Goal: Transaction & Acquisition: Purchase product/service

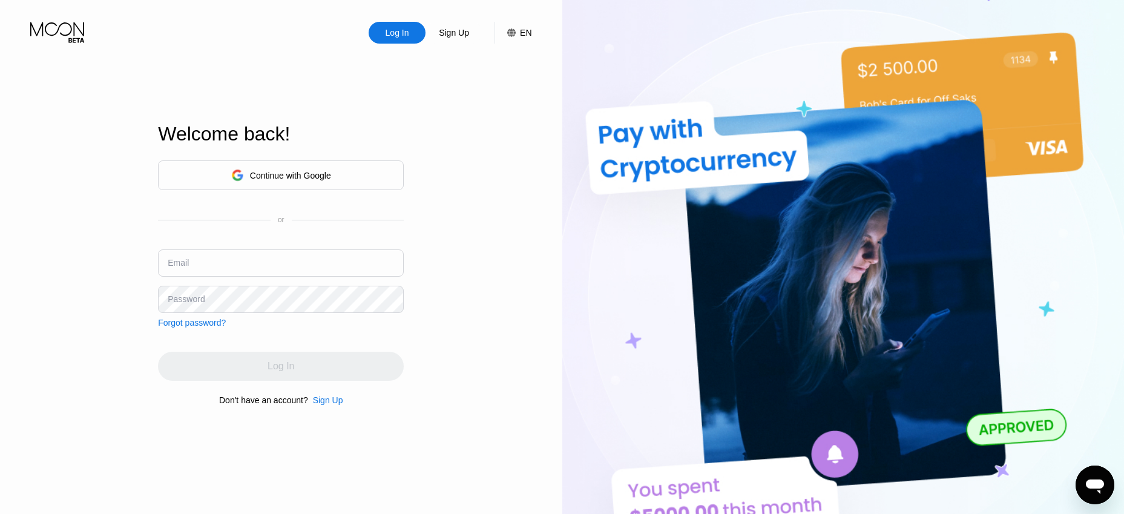
type input "[EMAIL_ADDRESS][DOMAIN_NAME]"
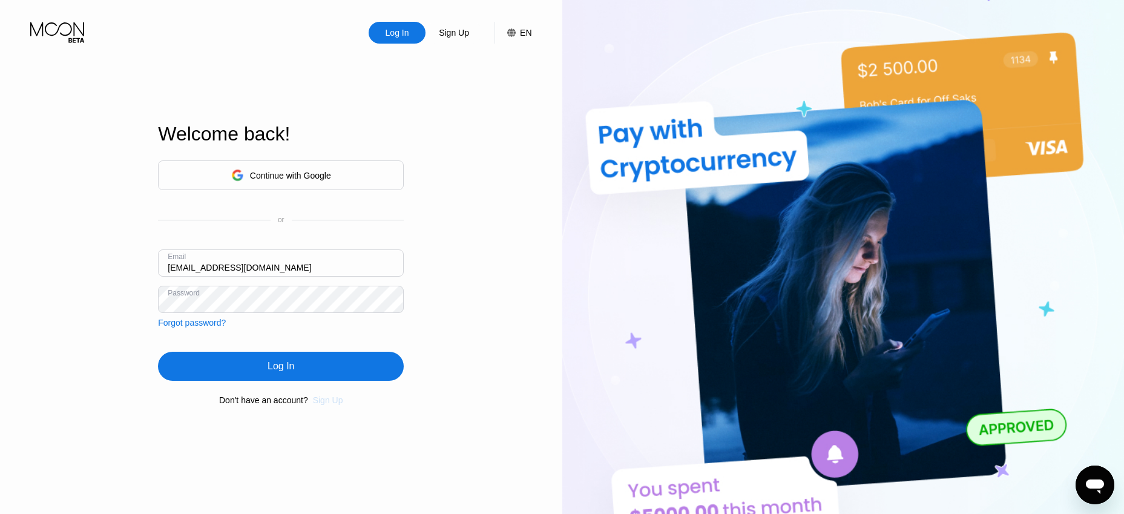
click at [324, 405] on div "Sign Up" at bounding box center [328, 400] width 30 height 10
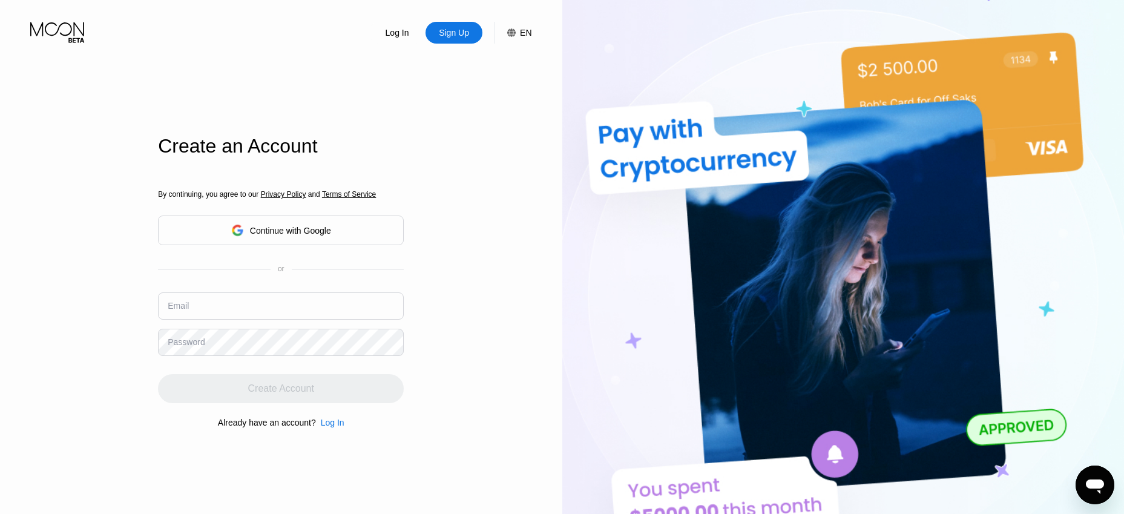
drag, startPoint x: 233, startPoint y: 294, endPoint x: 233, endPoint y: 303, distance: 9.7
click at [233, 303] on div "By continuing, you agree to our Privacy Policy and Terms of Service Continue wi…" at bounding box center [281, 308] width 246 height 291
click at [233, 303] on input "text" at bounding box center [281, 305] width 246 height 27
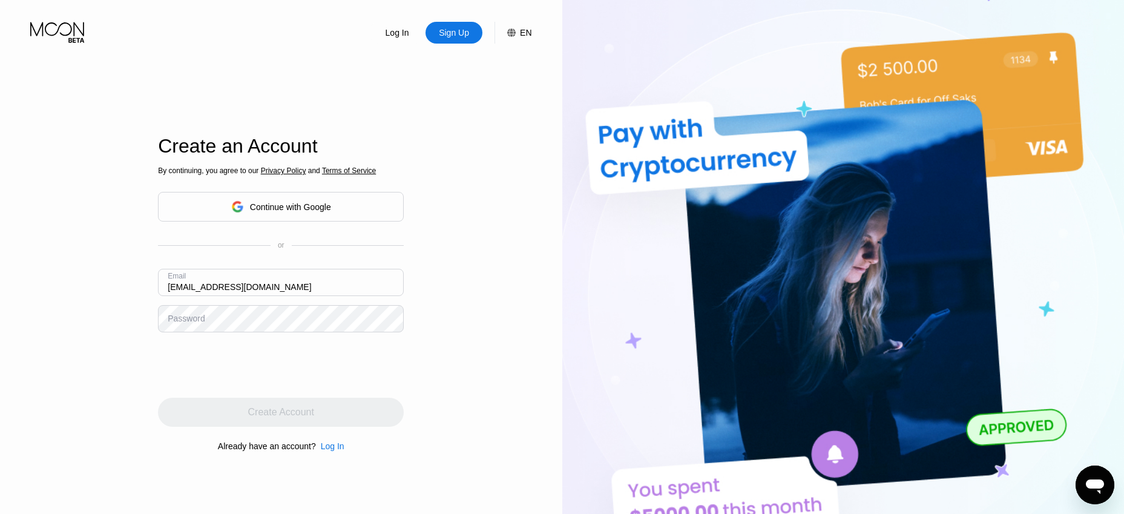
type input "[EMAIL_ADDRESS][DOMAIN_NAME]"
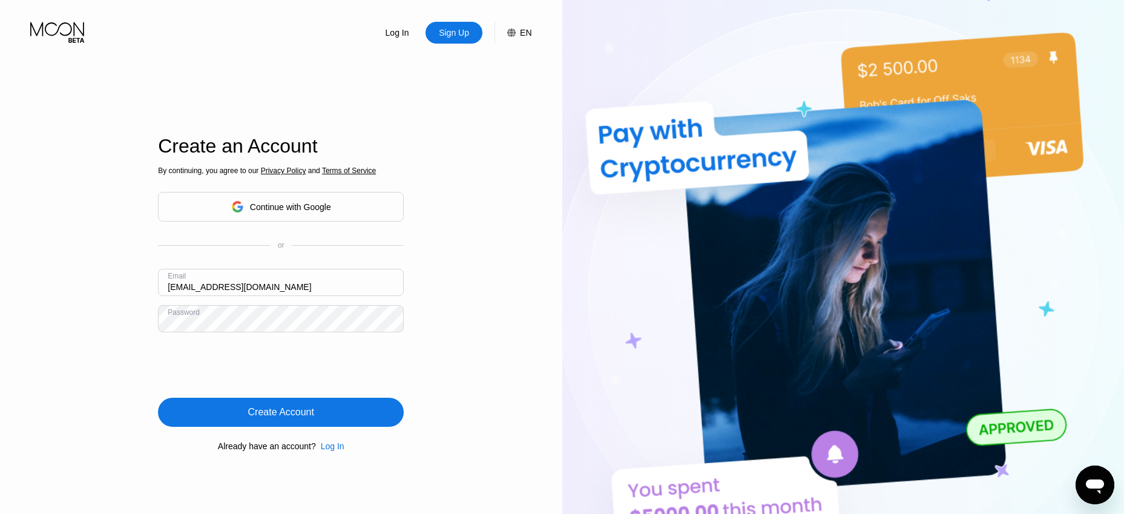
click at [249, 411] on div "Create Account" at bounding box center [281, 412] width 66 height 12
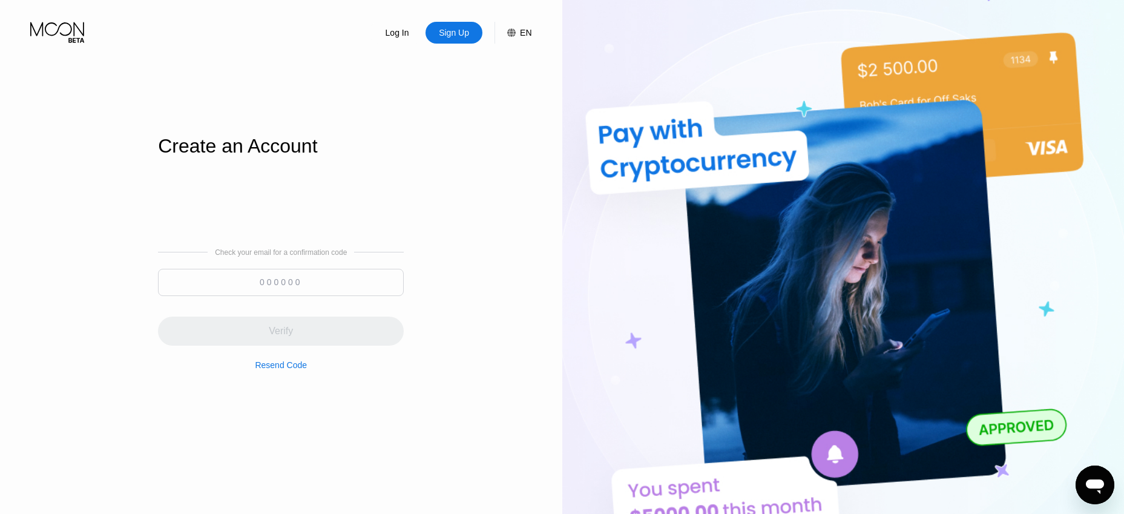
click at [242, 284] on input at bounding box center [281, 282] width 246 height 27
paste input "016649"
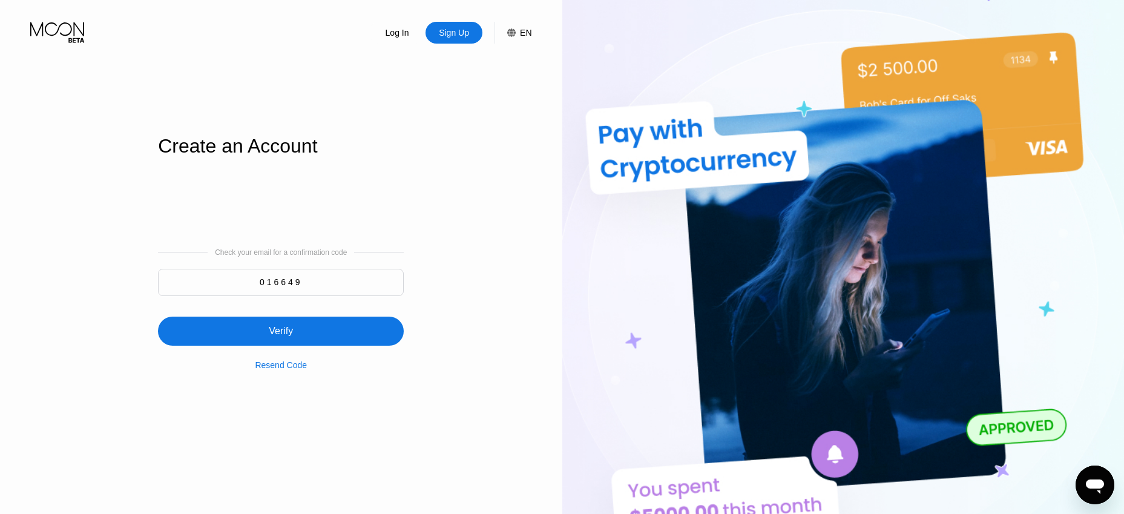
type input "016649"
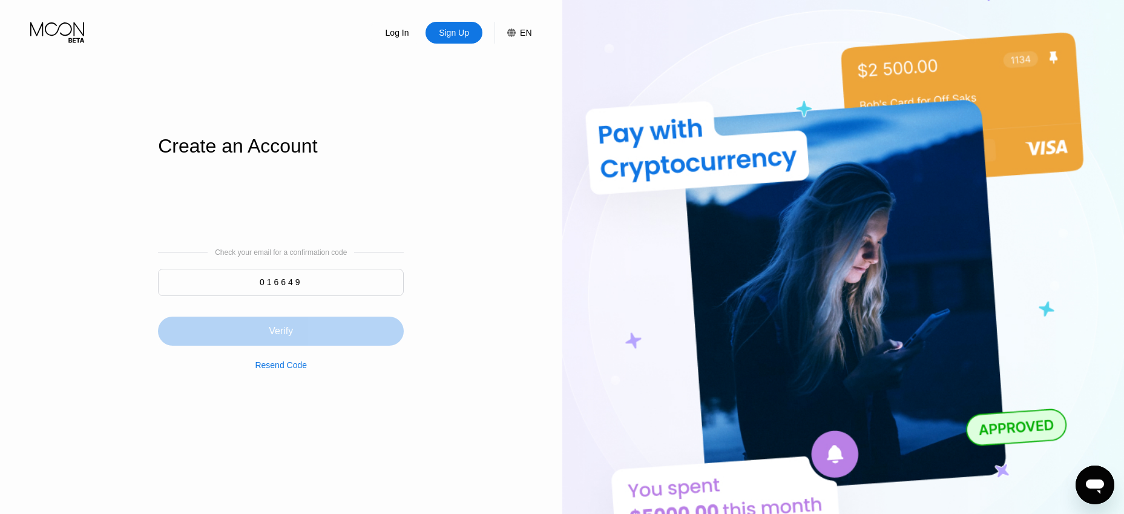
click at [278, 329] on div "Verify" at bounding box center [281, 331] width 24 height 12
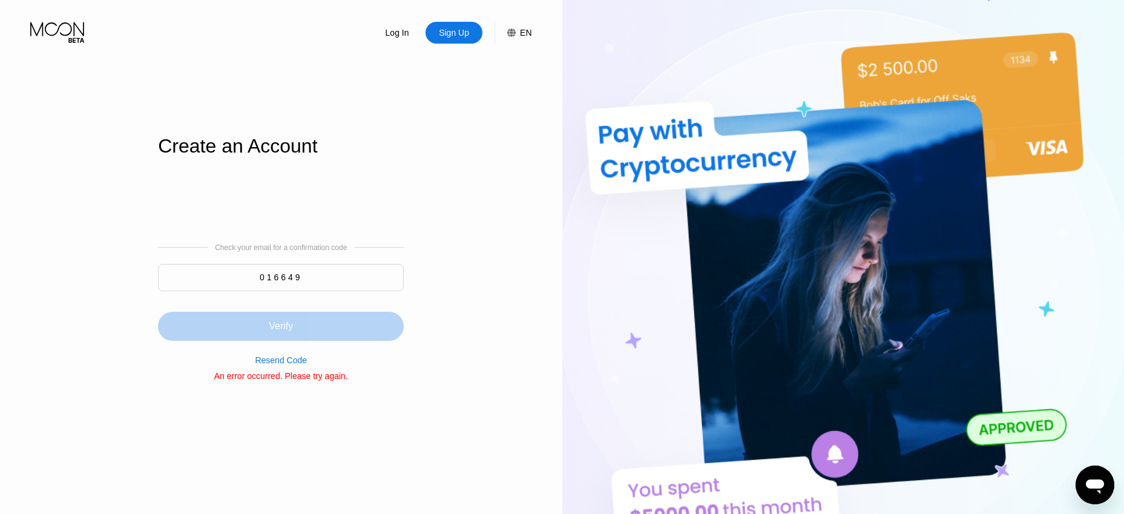
click at [288, 324] on div "Verify" at bounding box center [281, 326] width 24 height 12
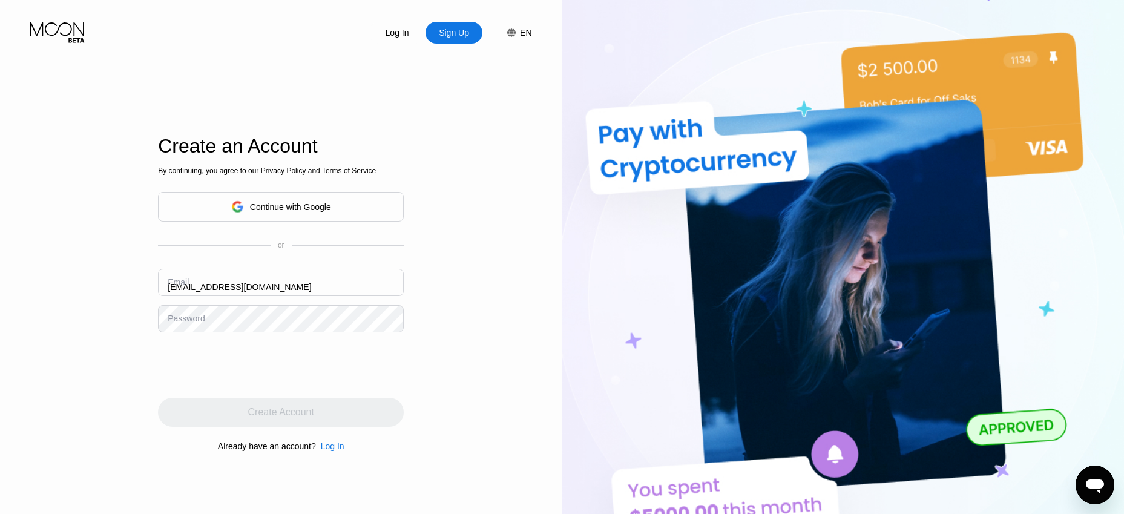
click at [211, 292] on input "adamwencel@interia.com" at bounding box center [281, 282] width 246 height 27
paste input "016649"
paste input "[EMAIL_ADDRESS][DOMAIN_NAME]"
type input "[EMAIL_ADDRESS][DOMAIN_NAME]"
click at [328, 450] on div "Log In" at bounding box center [333, 446] width 24 height 10
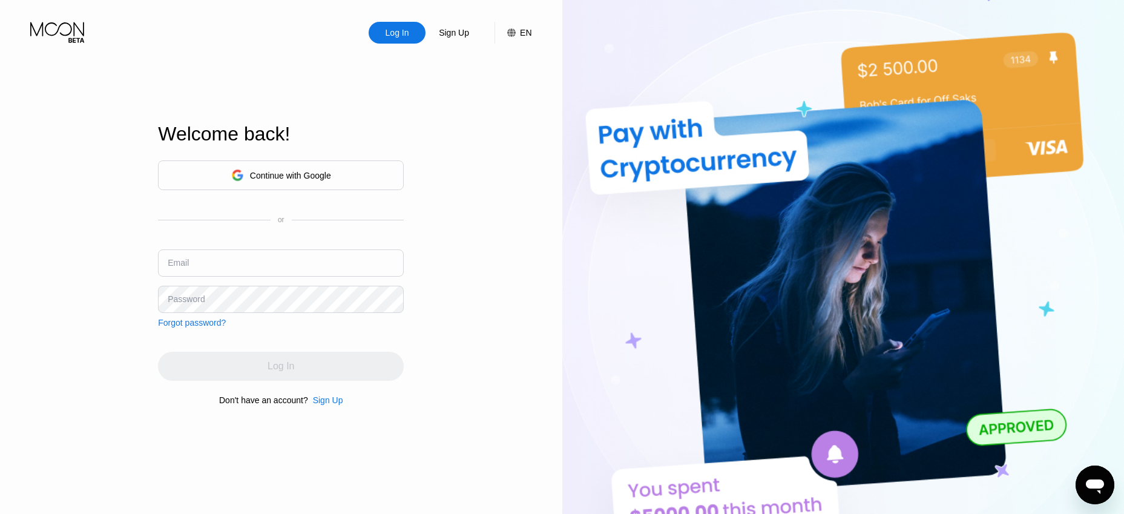
click at [189, 252] on div "Continue with Google or Email Password Forgot password?" at bounding box center [281, 243] width 246 height 167
click at [189, 257] on input "text" at bounding box center [281, 262] width 246 height 27
paste input "[EMAIL_ADDRESS][DOMAIN_NAME]"
type input "[EMAIL_ADDRESS][DOMAIN_NAME]"
click at [197, 295] on div "Password" at bounding box center [186, 299] width 37 height 10
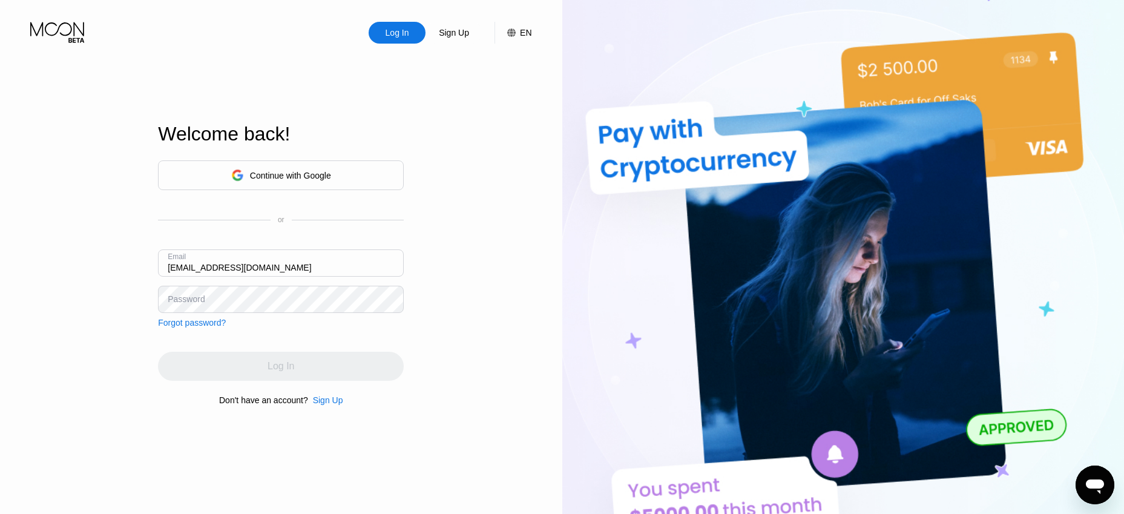
click at [197, 295] on div "Password" at bounding box center [186, 299] width 37 height 10
click at [200, 304] on div "Password" at bounding box center [186, 299] width 37 height 10
click at [198, 303] on div "Password" at bounding box center [186, 299] width 37 height 10
click at [324, 405] on div "Sign Up" at bounding box center [328, 400] width 30 height 10
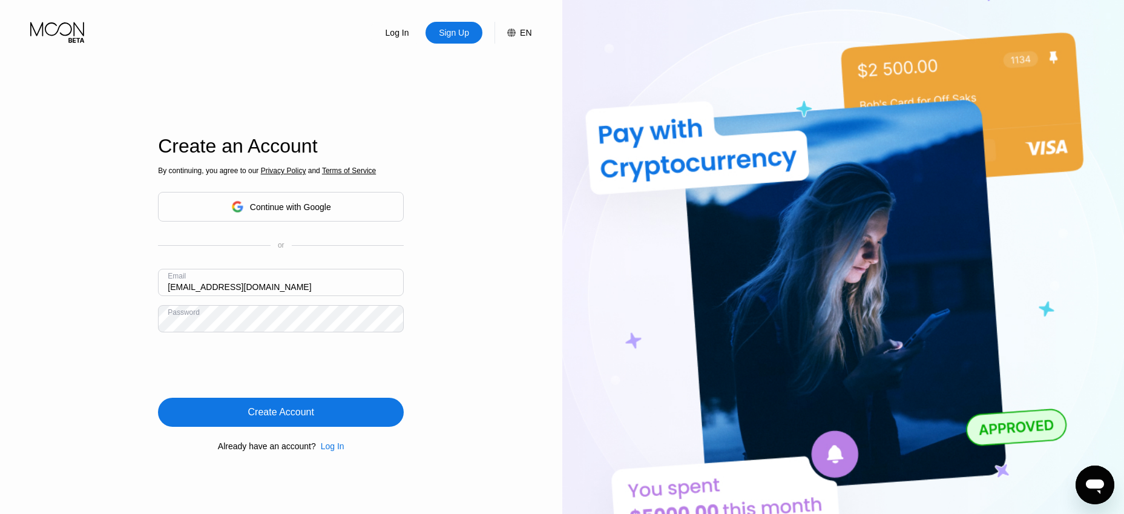
click at [247, 417] on div "Create Account" at bounding box center [281, 412] width 246 height 29
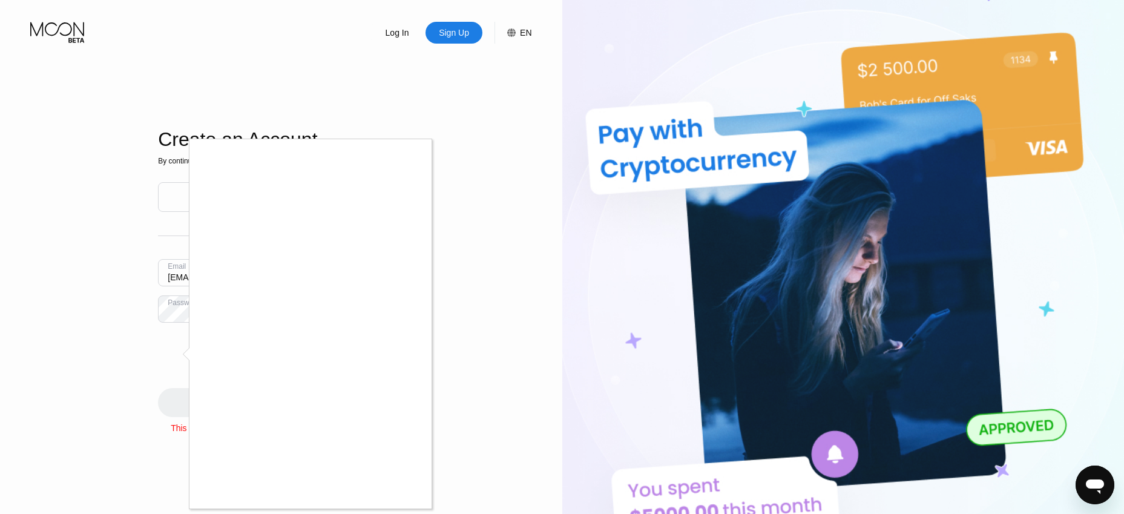
click at [495, 241] on div at bounding box center [562, 257] width 1124 height 514
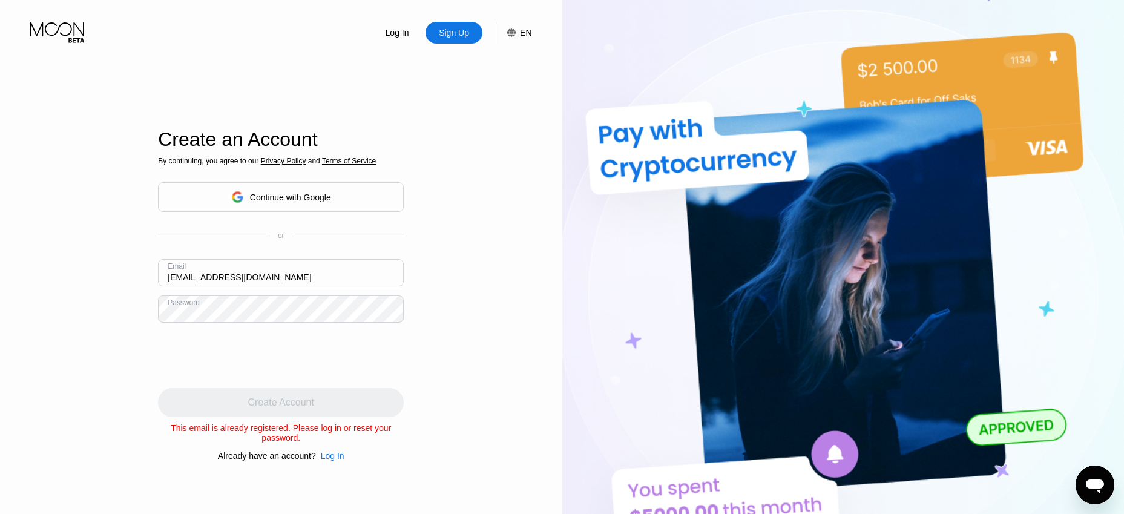
click at [330, 461] on div "Log In" at bounding box center [333, 456] width 24 height 10
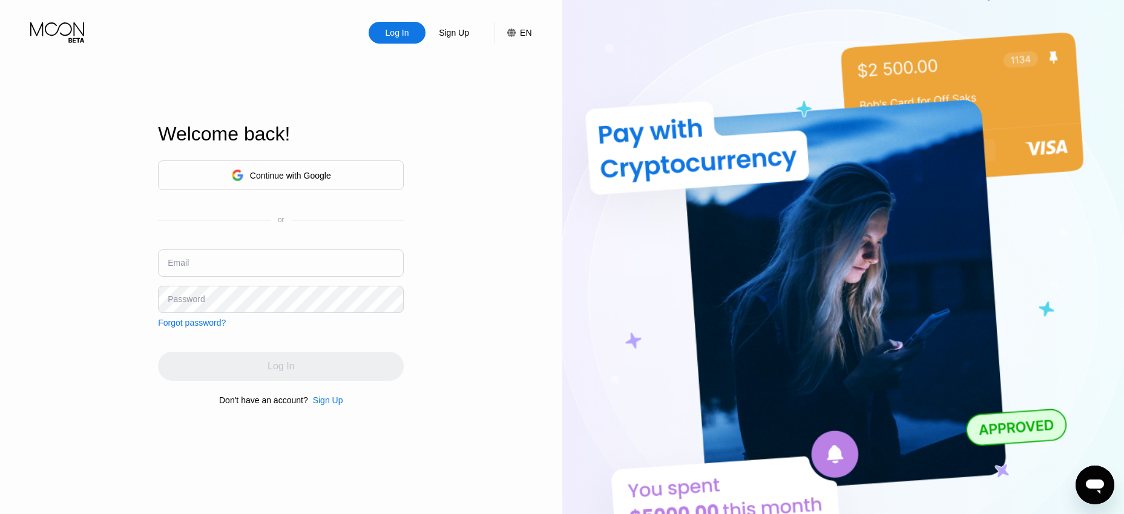
click at [220, 266] on input "text" at bounding box center [281, 262] width 246 height 27
paste input "[EMAIL_ADDRESS][DOMAIN_NAME]"
type input "[EMAIL_ADDRESS][DOMAIN_NAME]"
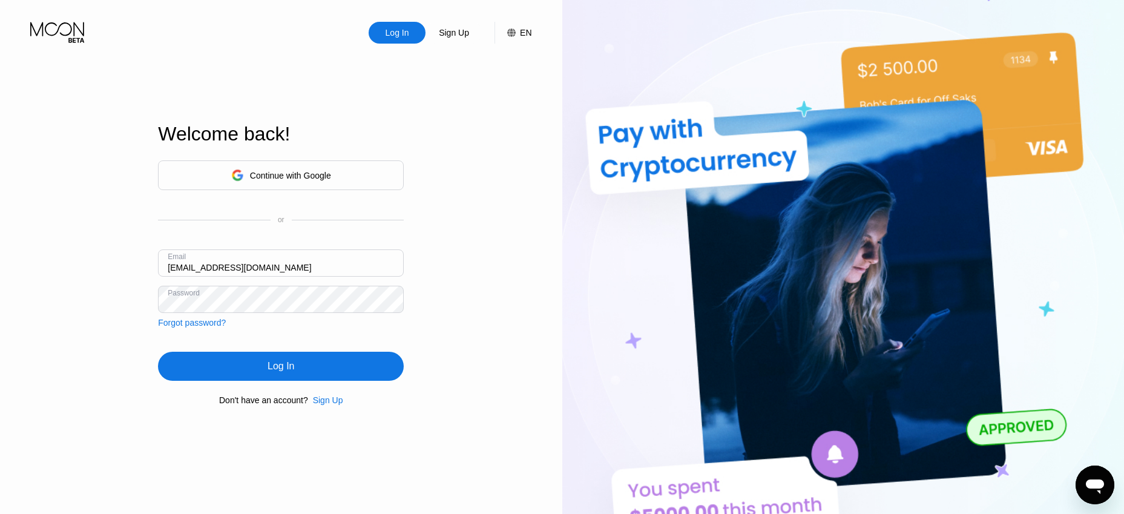
click at [270, 366] on div "Log In" at bounding box center [280, 366] width 27 height 12
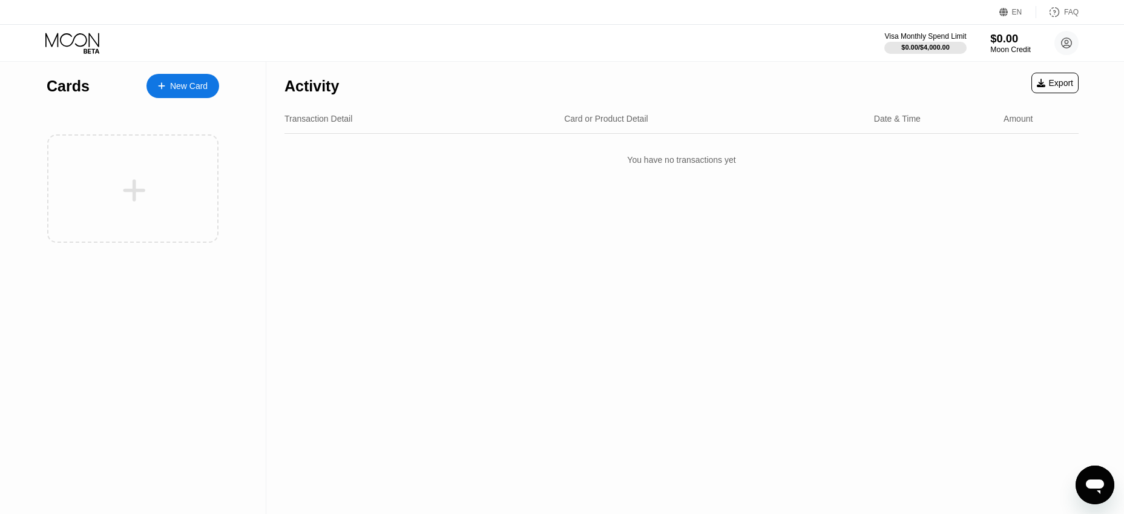
click at [1009, 51] on div "Moon Credit" at bounding box center [1010, 49] width 41 height 8
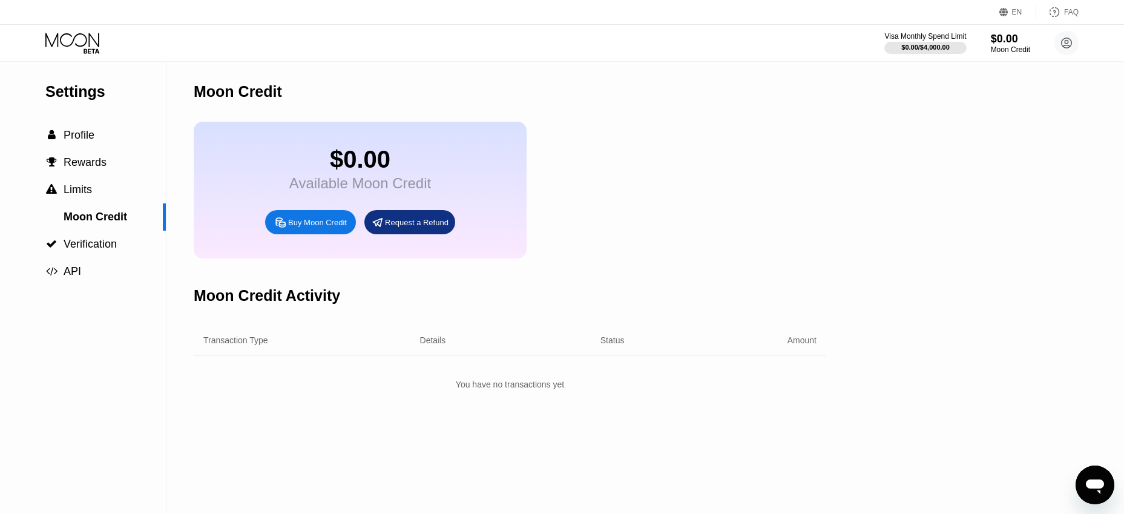
click at [338, 228] on div "Buy Moon Credit" at bounding box center [317, 222] width 59 height 10
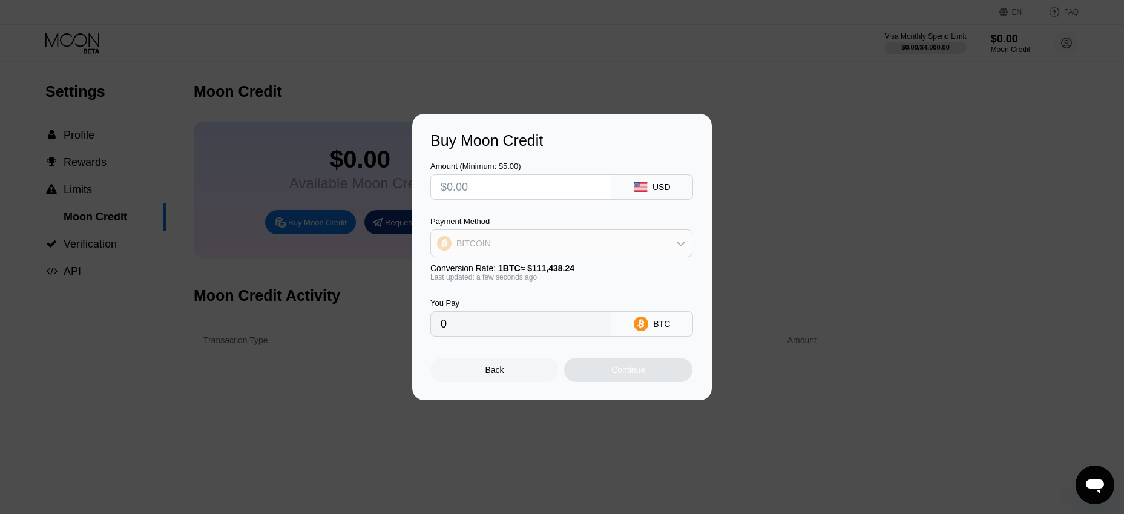
click at [614, 238] on div "BITCOIN" at bounding box center [561, 243] width 261 height 24
click at [509, 304] on span "USDT on TRON" at bounding box center [489, 303] width 61 height 10
type input "0.00"
click at [487, 197] on input "text" at bounding box center [521, 187] width 160 height 24
type input "$1"
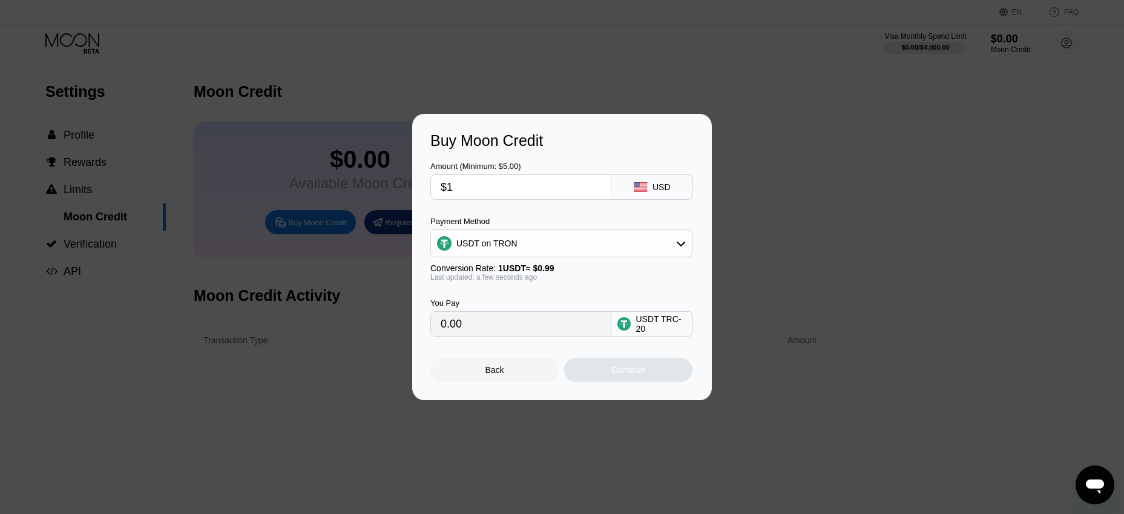
type input "1.01"
type input "$10"
type input "10.10"
type input "$1"
type input "1.01"
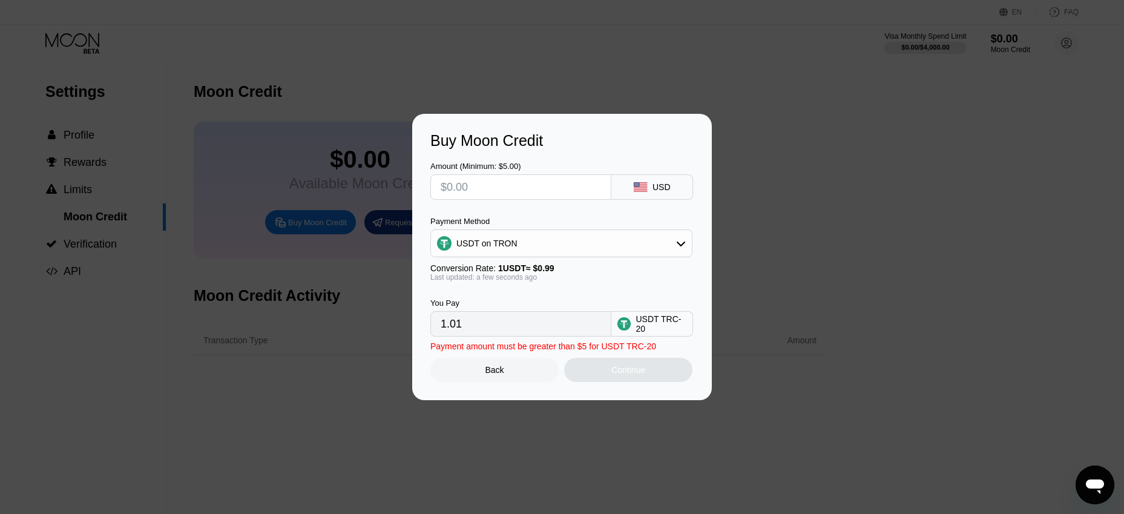
type input "0.00"
type input "$7"
type input "7.07"
type input "$7"
click at [612, 379] on div "Continue" at bounding box center [628, 370] width 128 height 24
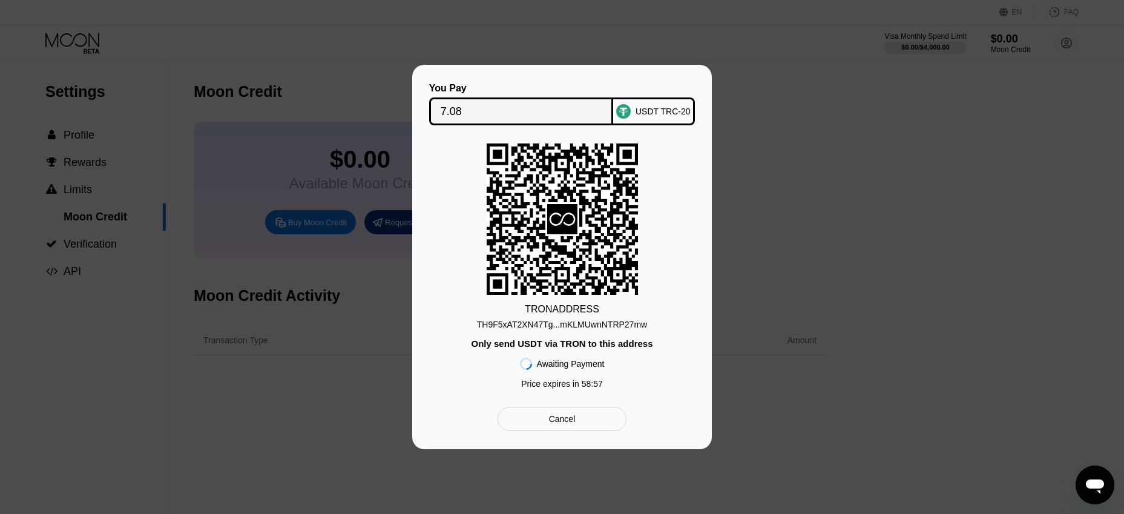
click at [604, 327] on div "TH9F5xAT2XN47Tg...mKLMUwnNTRP27mw" at bounding box center [562, 325] width 170 height 10
click at [719, 157] on div "You Pay 7.08 USDT TRC-20 TRON ADDRESS TH9F5xAT2XN47Tg...mKLMUwnNTRP27mw Only se…" at bounding box center [562, 257] width 1124 height 384
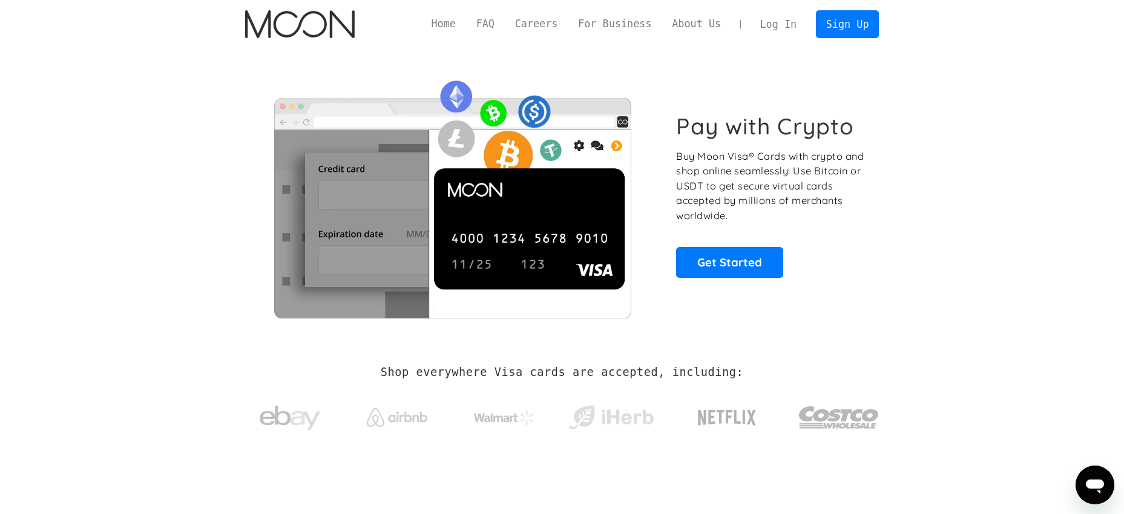
click at [784, 26] on link "Log In" at bounding box center [778, 24] width 57 height 27
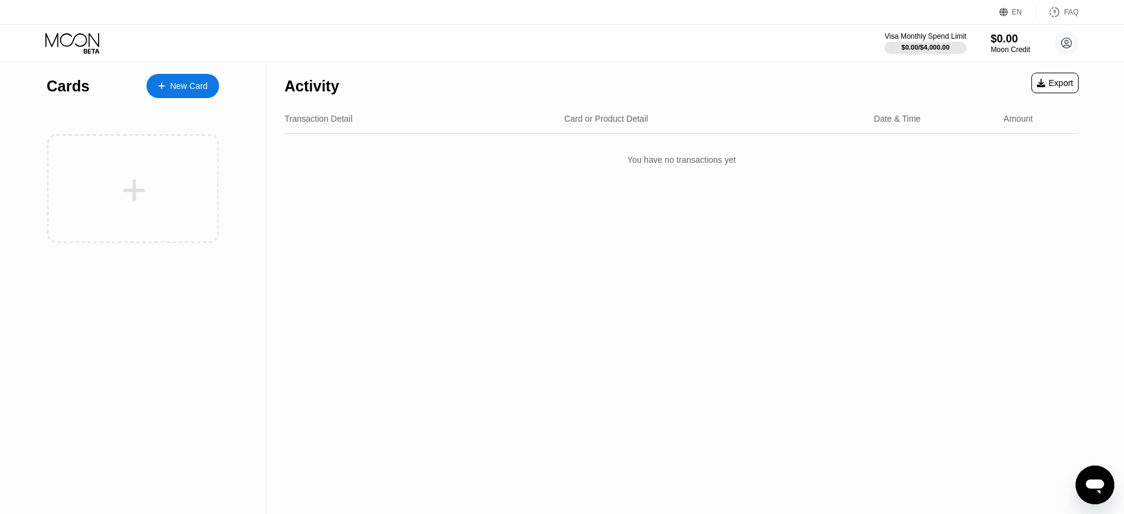
click at [203, 84] on div "New Card" at bounding box center [189, 86] width 38 height 10
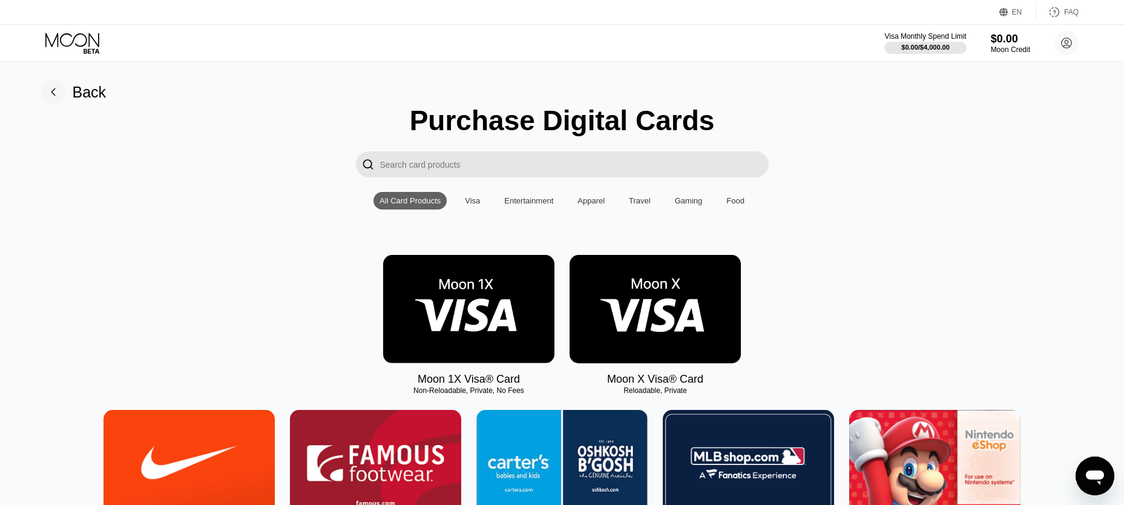
click at [621, 304] on img at bounding box center [654, 309] width 171 height 108
click at [620, 303] on img at bounding box center [654, 309] width 171 height 108
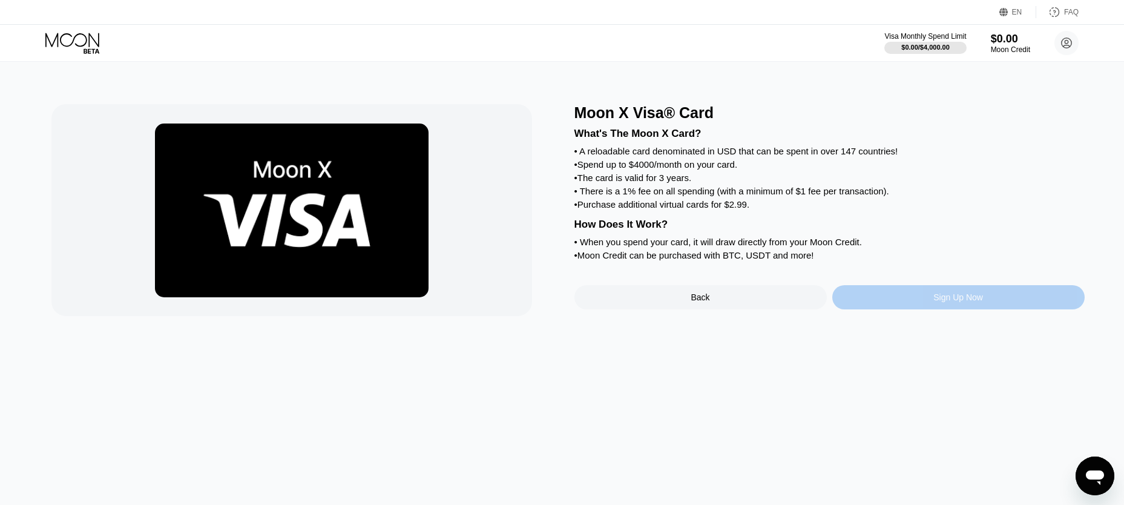
click at [954, 302] on div "Sign Up Now" at bounding box center [958, 297] width 50 height 10
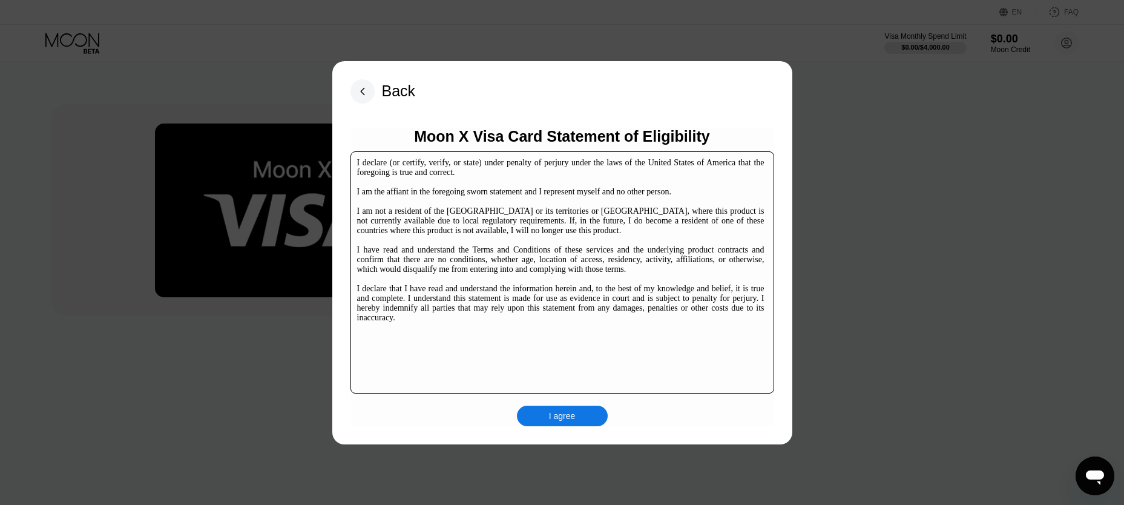
click at [580, 407] on div "I agree" at bounding box center [562, 415] width 91 height 21
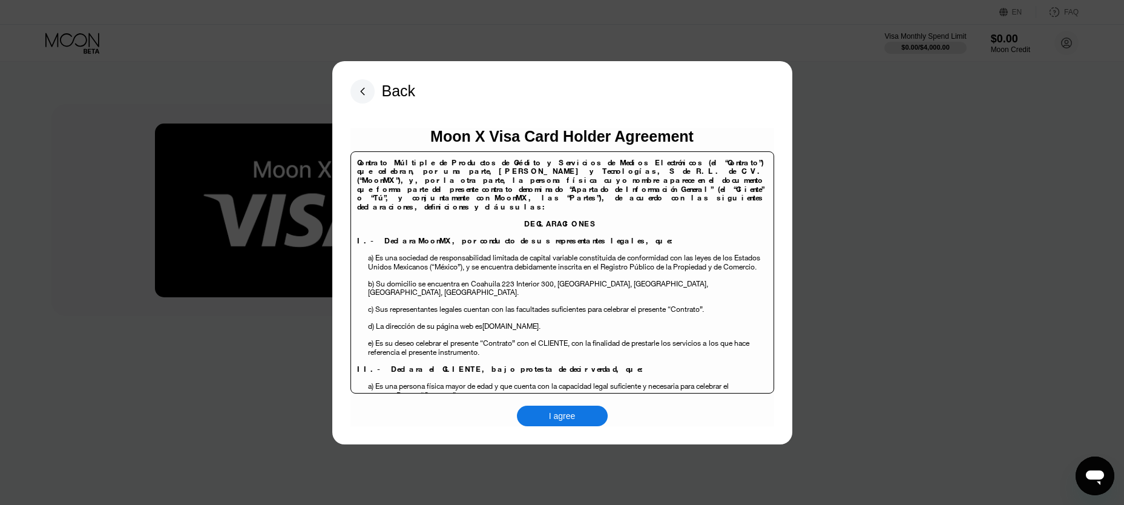
click at [353, 100] on icon at bounding box center [362, 91] width 24 height 24
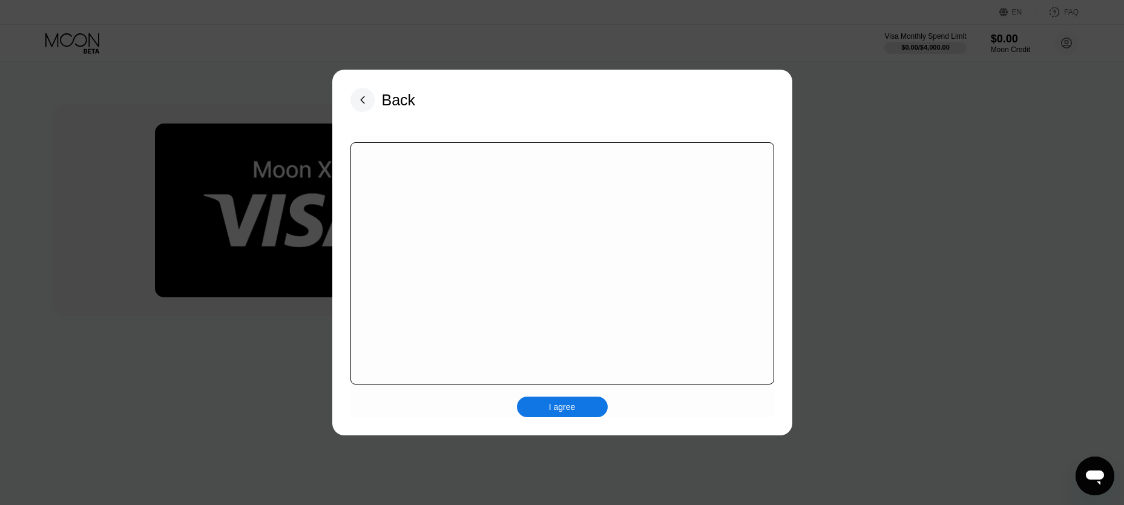
click at [563, 401] on div "I agree" at bounding box center [562, 406] width 27 height 11
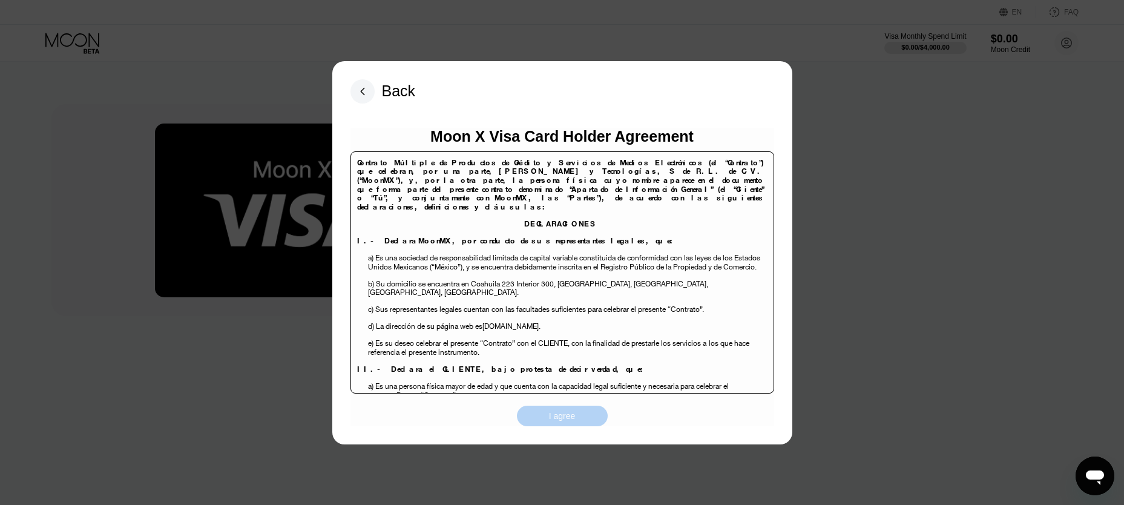
click at [553, 412] on div "I agree" at bounding box center [562, 415] width 27 height 11
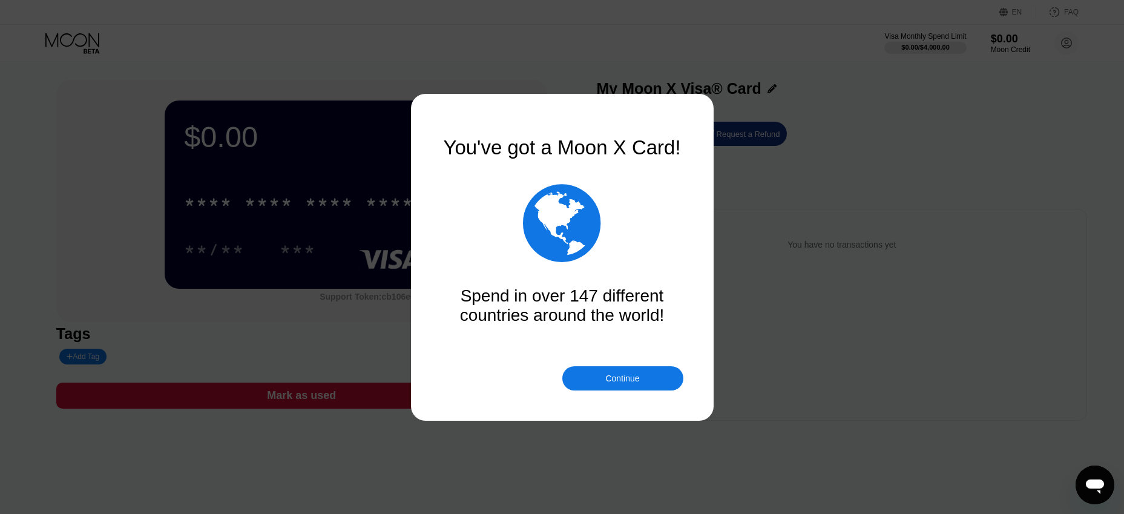
click at [614, 383] on div "Continue" at bounding box center [622, 378] width 34 height 10
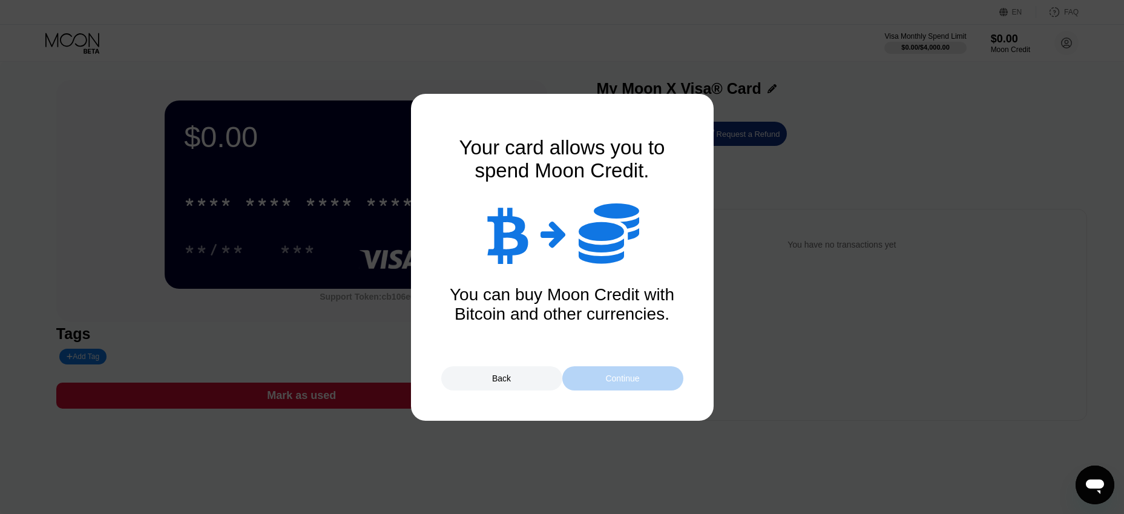
click at [613, 381] on div "Continue" at bounding box center [622, 378] width 34 height 10
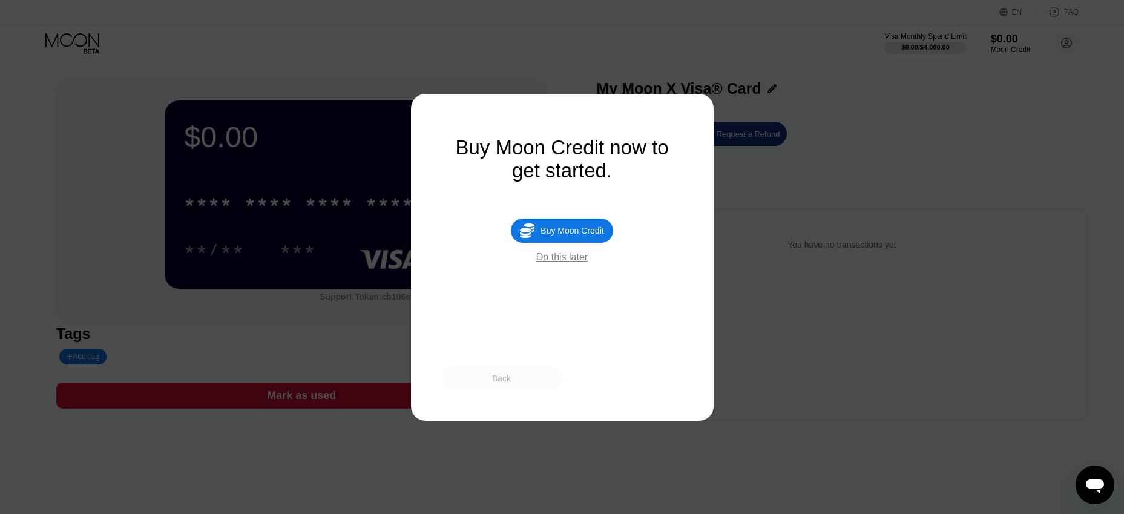
drag, startPoint x: 518, startPoint y: 381, endPoint x: 562, endPoint y: 298, distance: 93.7
click at [561, 298] on div "You've got a Moon X Card!  Spend in over 147 different countries around the wo…" at bounding box center [562, 257] width 242 height 266
click at [559, 263] on div "Do this later" at bounding box center [561, 257] width 51 height 11
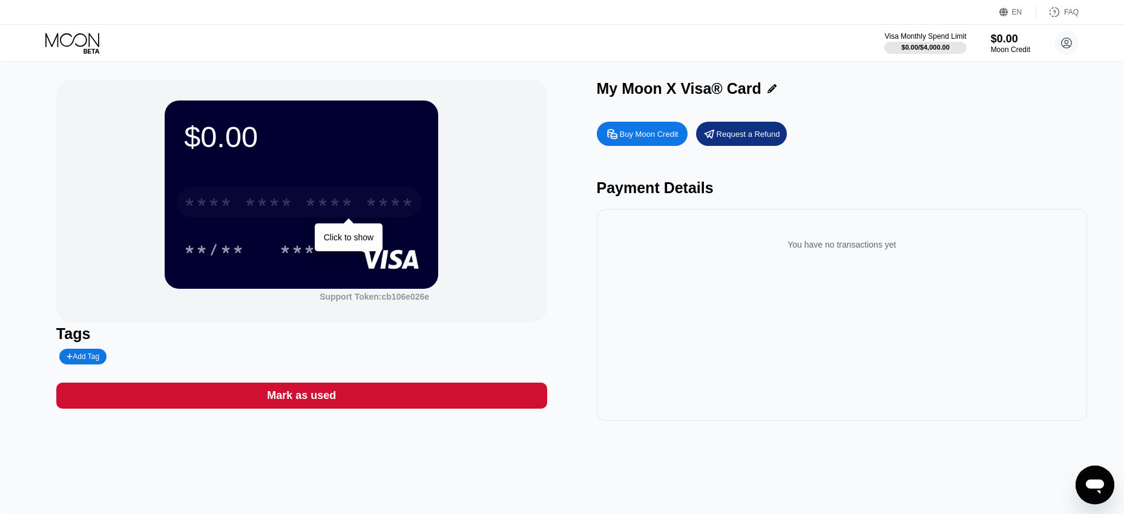
click at [329, 202] on div "* * * *" at bounding box center [329, 203] width 48 height 19
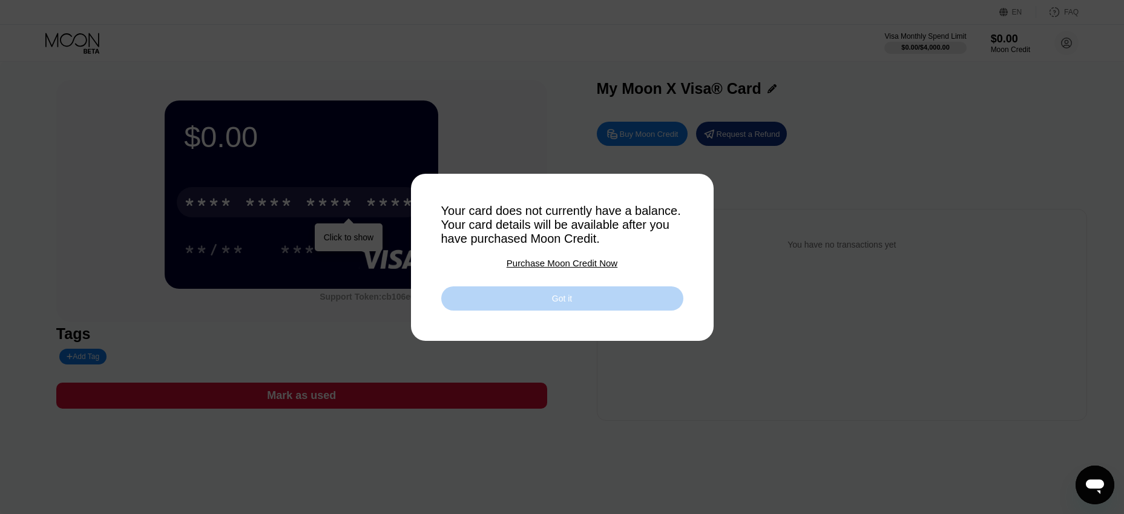
click at [548, 305] on div "Got it" at bounding box center [562, 298] width 242 height 24
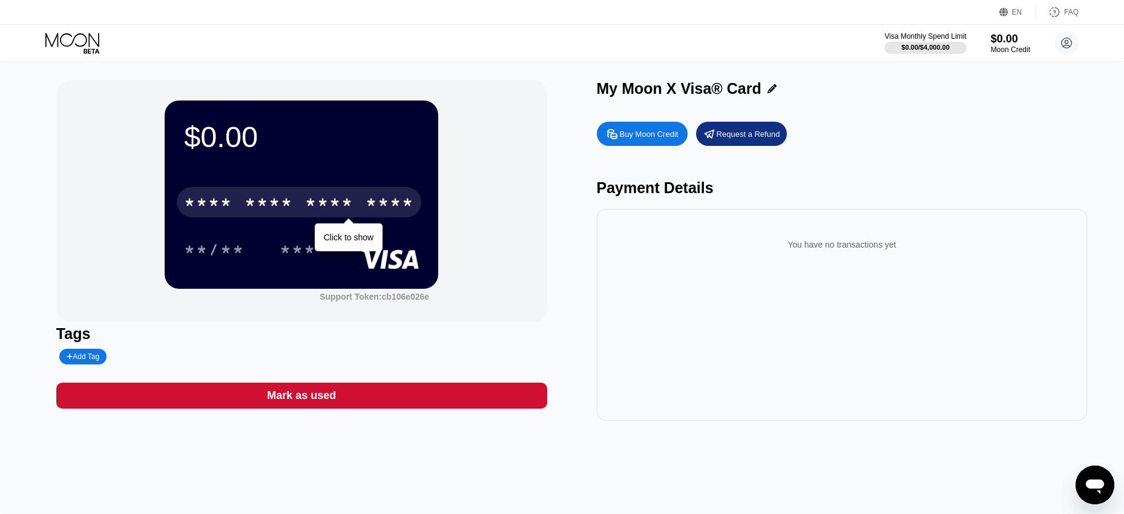
click at [346, 206] on div "* * * *" at bounding box center [329, 203] width 48 height 19
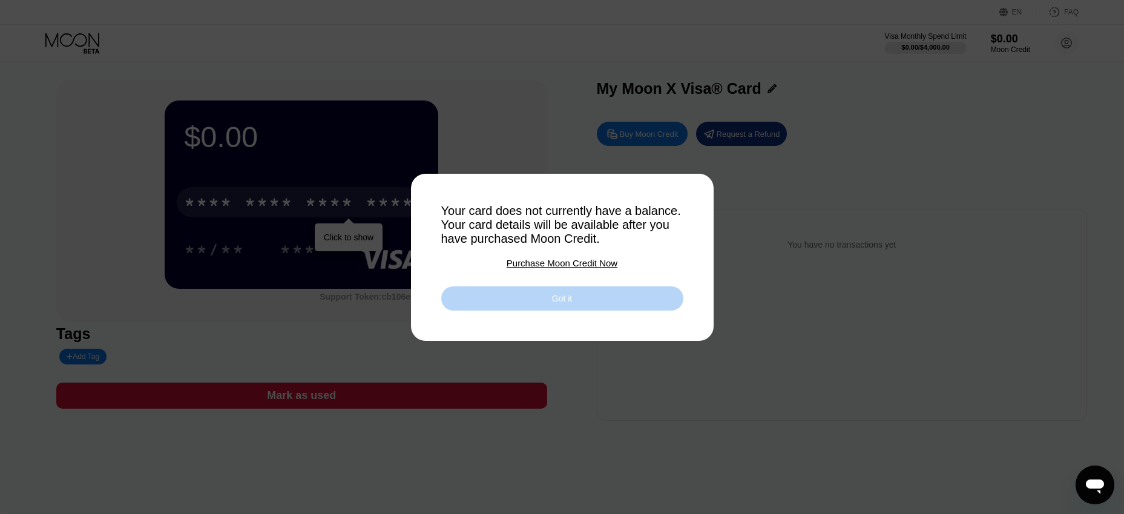
click at [563, 298] on div "Got it" at bounding box center [562, 298] width 20 height 11
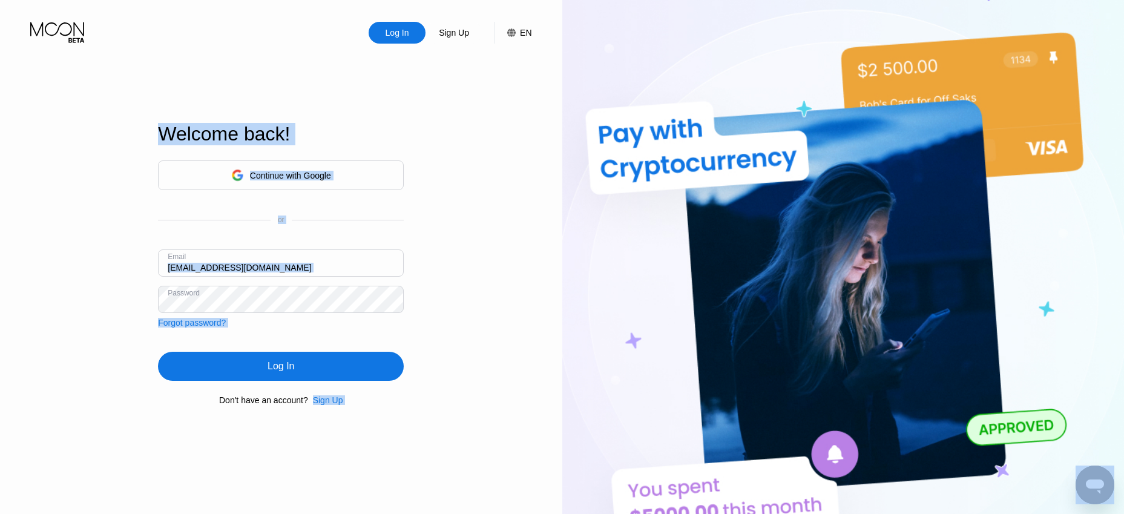
click at [238, 266] on input "[EMAIL_ADDRESS][DOMAIN_NAME]" at bounding box center [281, 262] width 246 height 27
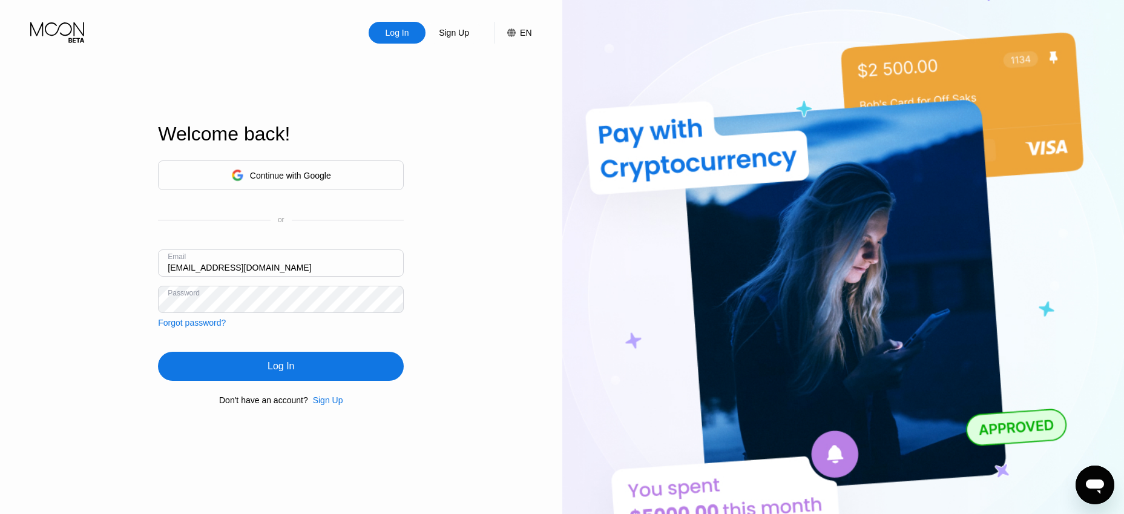
paste input "[EMAIL_ADDRESS][DOMAIN_NAME]"
type input "[EMAIL_ADDRESS][DOMAIN_NAME]"
click at [268, 361] on div "Log In" at bounding box center [281, 366] width 246 height 29
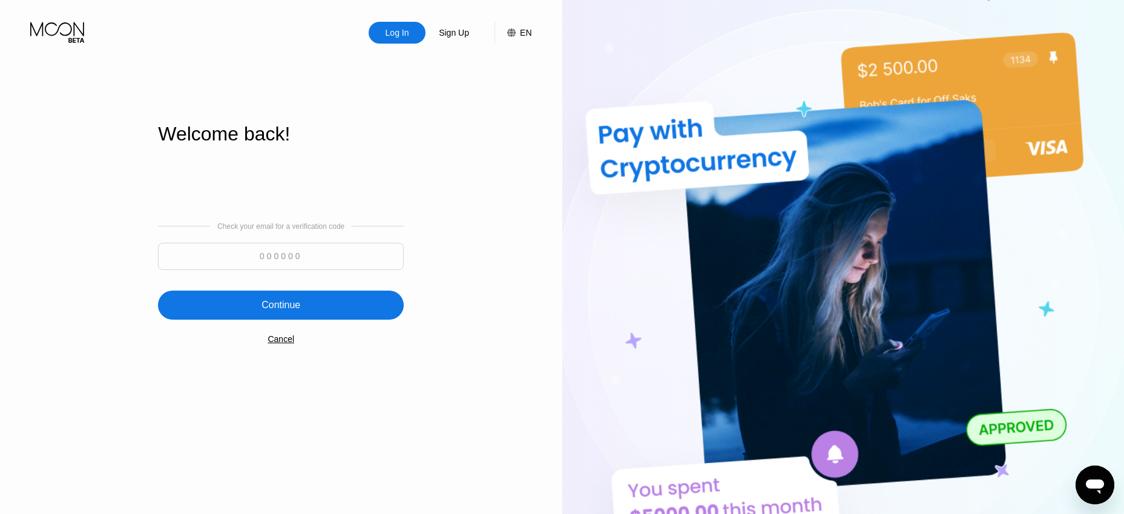
click at [289, 271] on div at bounding box center [281, 259] width 246 height 33
click at [288, 261] on input at bounding box center [281, 256] width 246 height 27
paste input "110102"
type input "110102"
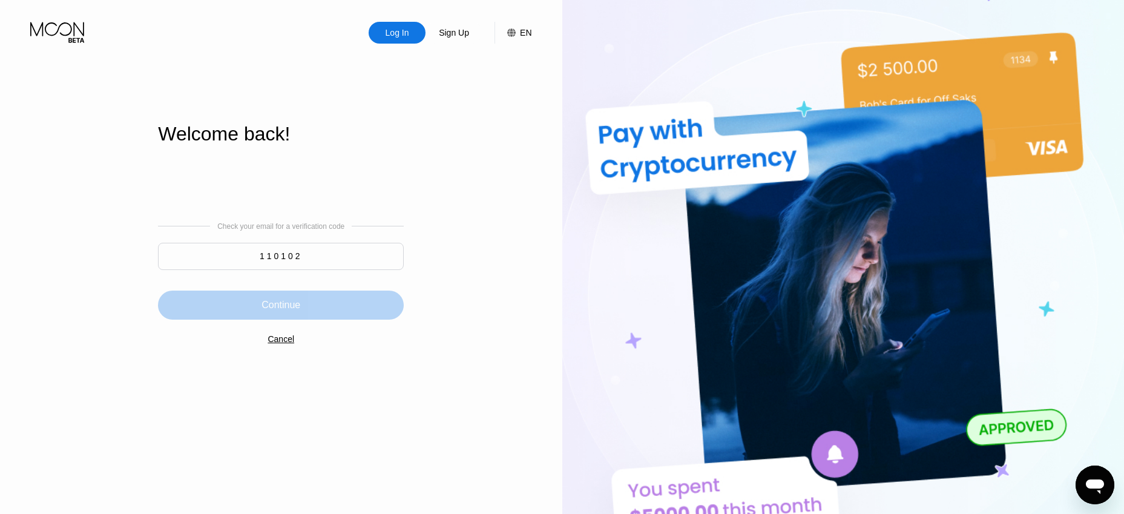
click at [290, 305] on div "Continue" at bounding box center [280, 305] width 39 height 12
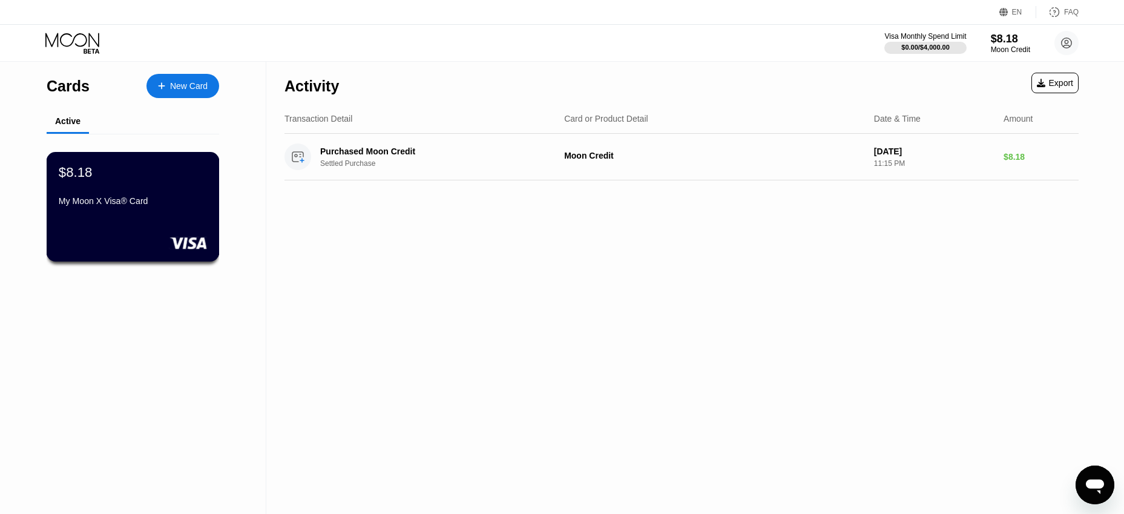
click at [145, 220] on div "$8.18 My Moon X Visa® Card" at bounding box center [133, 207] width 173 height 110
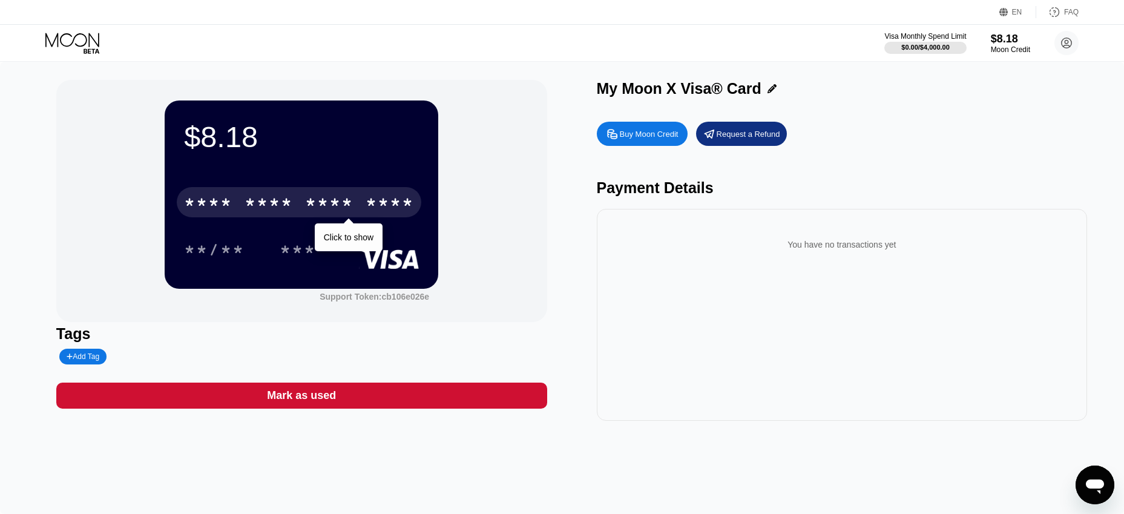
click at [232, 209] on div "* * * *" at bounding box center [208, 203] width 48 height 19
click at [365, 206] on div "* * * * * * * * * * * * 5021" at bounding box center [299, 202] width 244 height 30
